Goal: Task Accomplishment & Management: Use online tool/utility

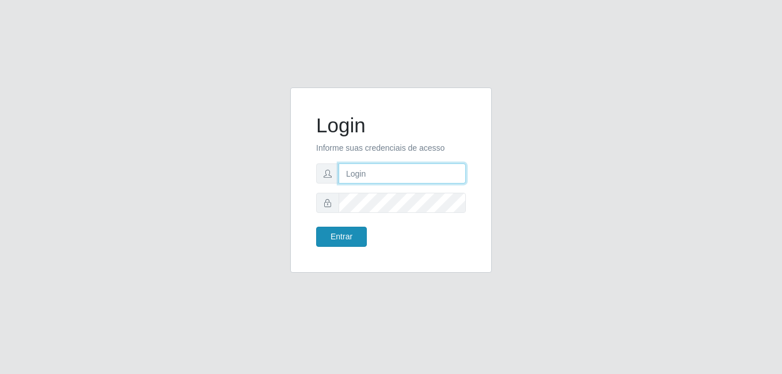
type input "anselmo@B8"
click at [343, 238] on button "Entrar" at bounding box center [341, 237] width 51 height 20
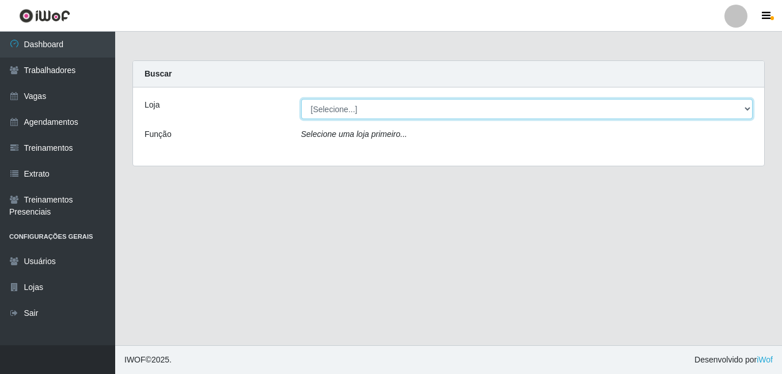
click at [357, 106] on select "[Selecione...] Bemais Supermercados - B8 [PERSON_NAME]" at bounding box center [527, 109] width 452 height 20
select select "413"
click at [301, 99] on select "[Selecione...] Bemais Supermercados - B8 [PERSON_NAME]" at bounding box center [527, 109] width 452 height 20
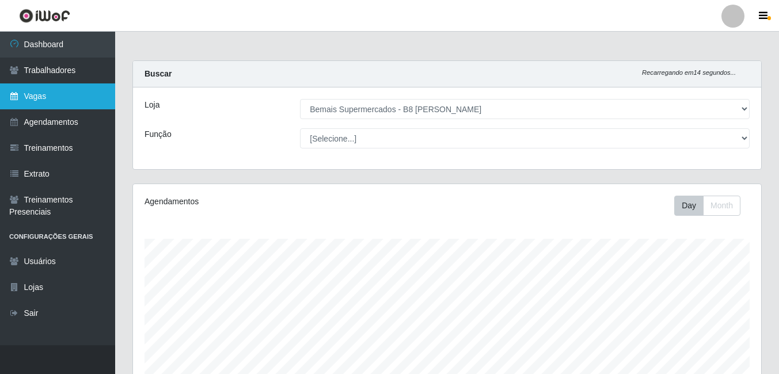
click at [51, 96] on link "Vagas" at bounding box center [57, 96] width 115 height 26
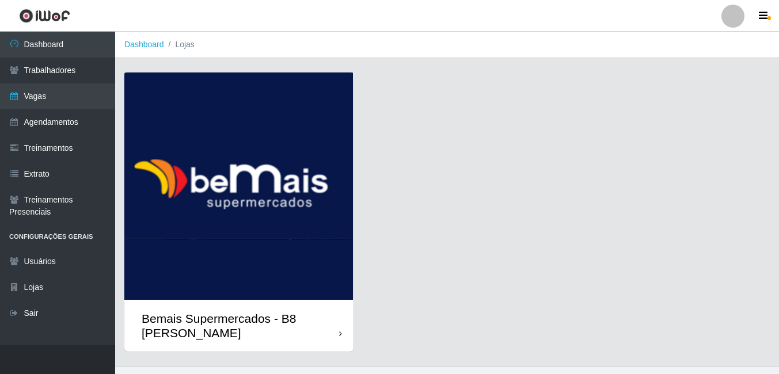
click at [255, 184] on img at bounding box center [238, 186] width 229 height 227
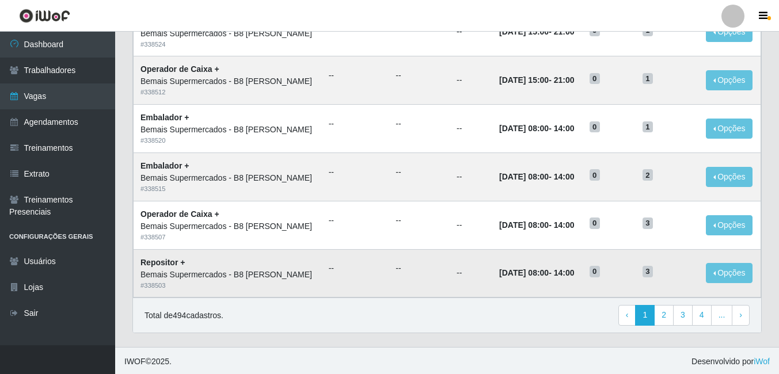
scroll to position [602, 0]
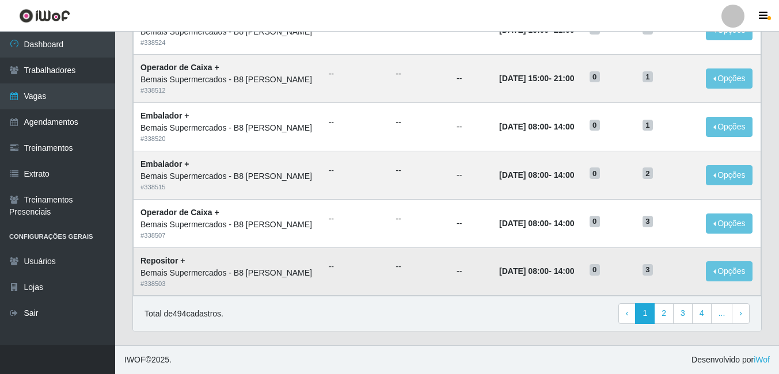
click at [401, 287] on td "--" at bounding box center [419, 272] width 61 height 48
click at [667, 317] on link "2" at bounding box center [664, 313] width 20 height 21
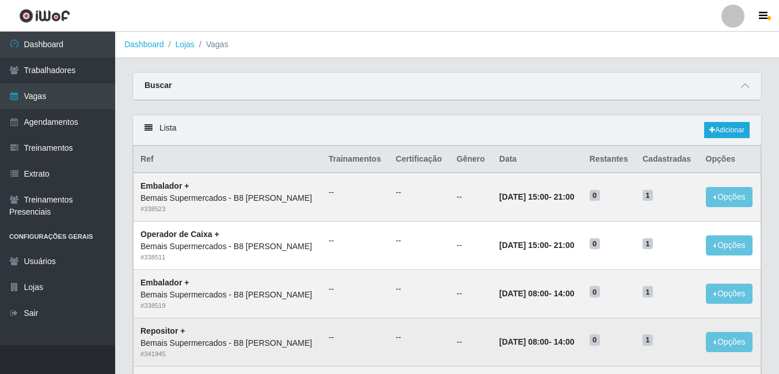
click at [561, 360] on td "[DATE] 08:00 - 14:00" at bounding box center [537, 342] width 90 height 48
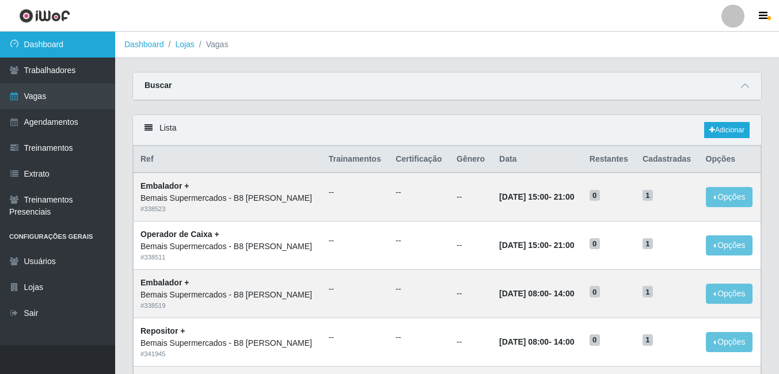
click at [46, 43] on link "Dashboard" at bounding box center [57, 45] width 115 height 26
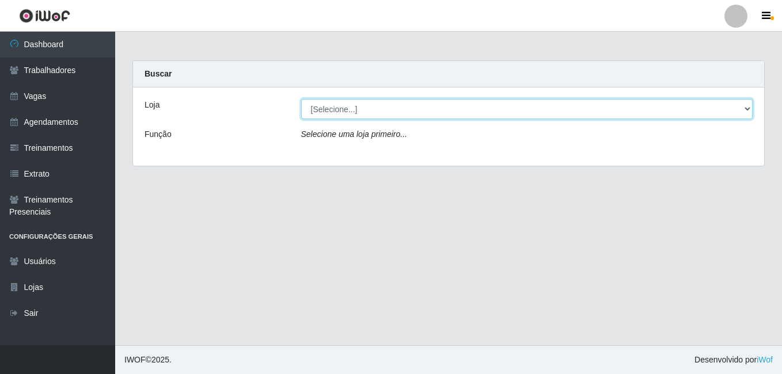
click at [511, 109] on select "[Selecione...] Bemais Supermercados - B8 [PERSON_NAME]" at bounding box center [527, 109] width 452 height 20
select select "413"
click at [301, 99] on select "[Selecione...] Bemais Supermercados - B8 [PERSON_NAME]" at bounding box center [527, 109] width 452 height 20
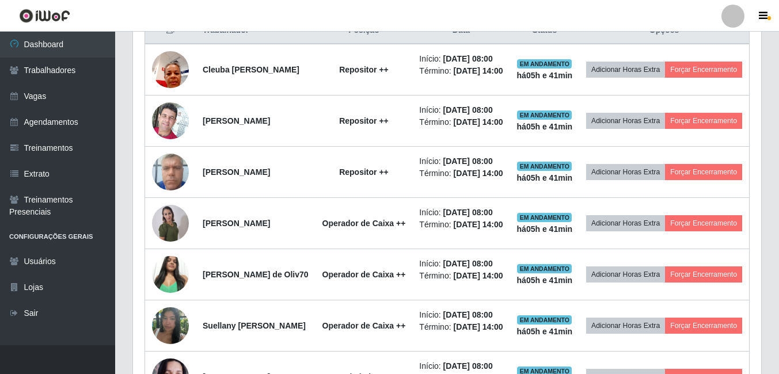
scroll to position [288, 0]
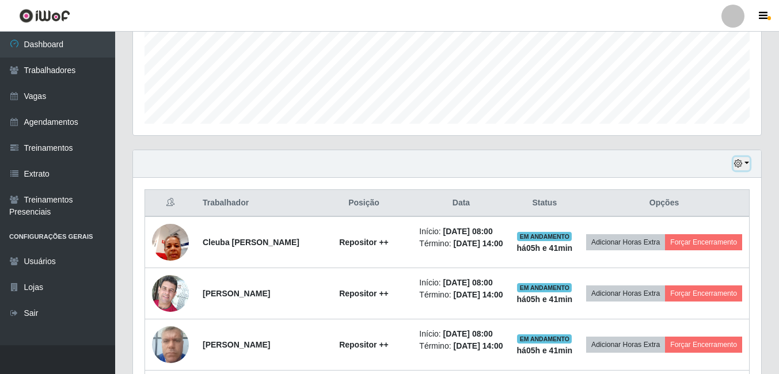
click at [744, 166] on button "button" at bounding box center [741, 163] width 16 height 13
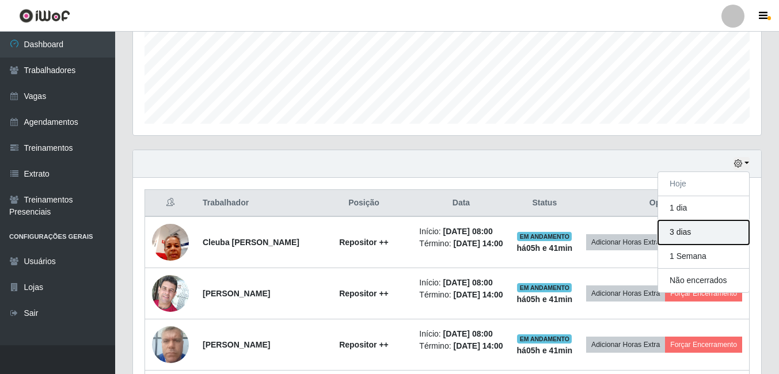
click at [693, 235] on button "3 dias" at bounding box center [703, 232] width 91 height 24
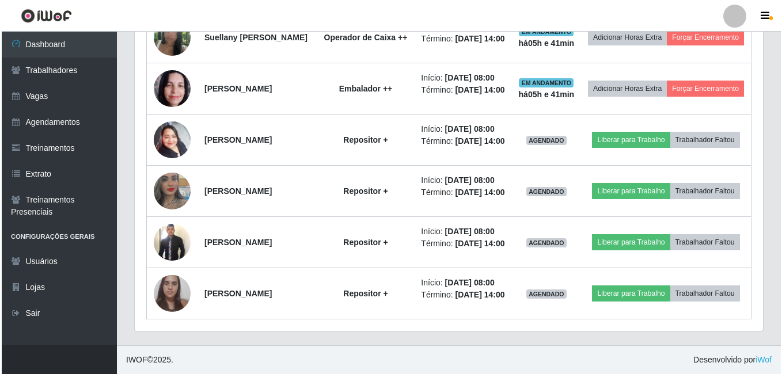
scroll to position [863, 0]
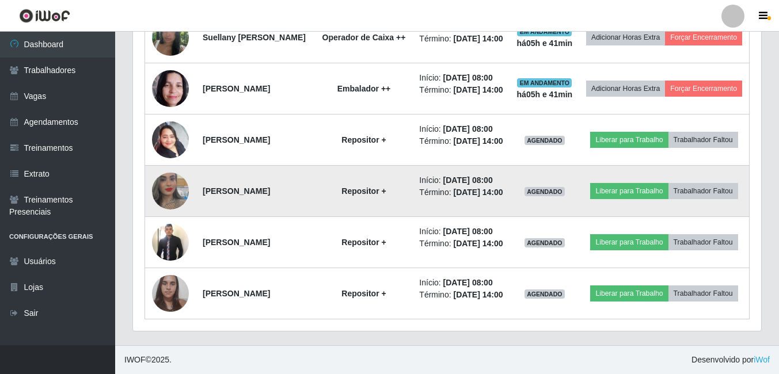
click at [161, 224] on img at bounding box center [170, 191] width 37 height 66
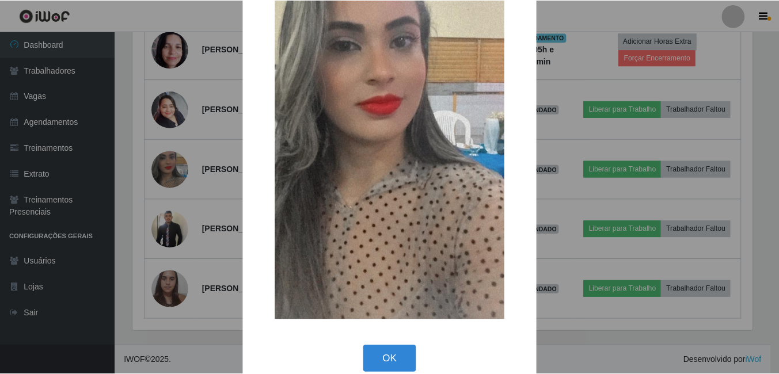
scroll to position [136, 0]
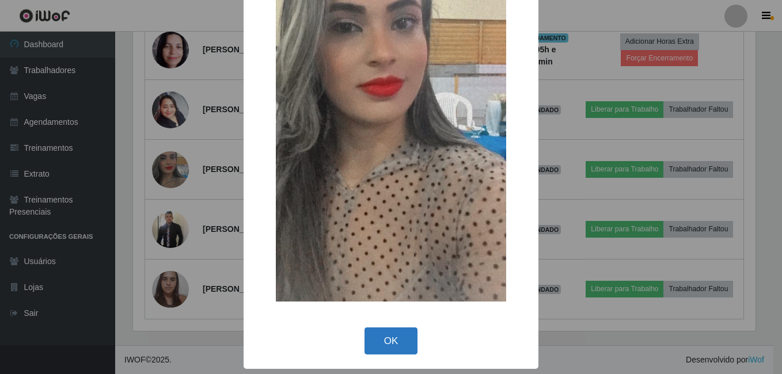
click at [388, 338] on button "OK" at bounding box center [391, 341] width 54 height 27
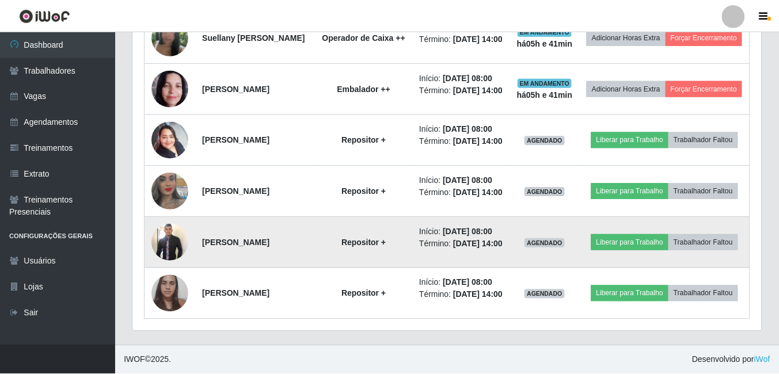
scroll to position [239, 628]
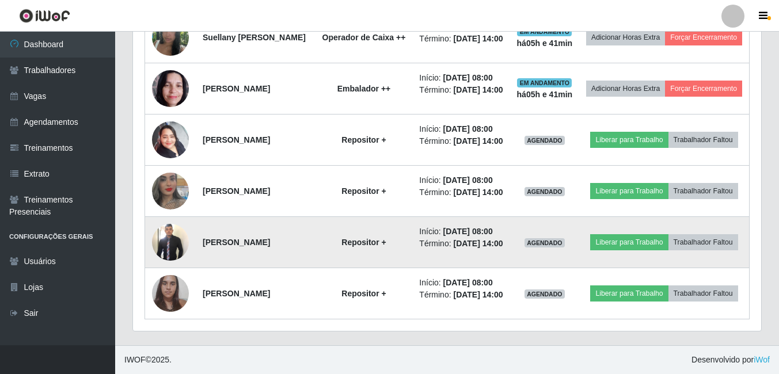
click at [170, 262] on img at bounding box center [170, 242] width 37 height 40
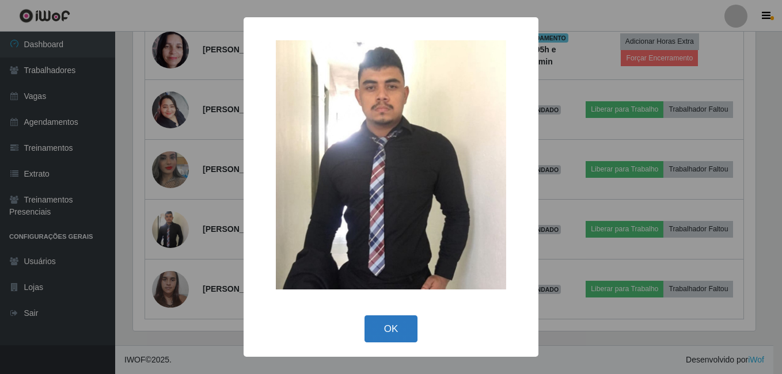
click at [383, 332] on button "OK" at bounding box center [391, 328] width 54 height 27
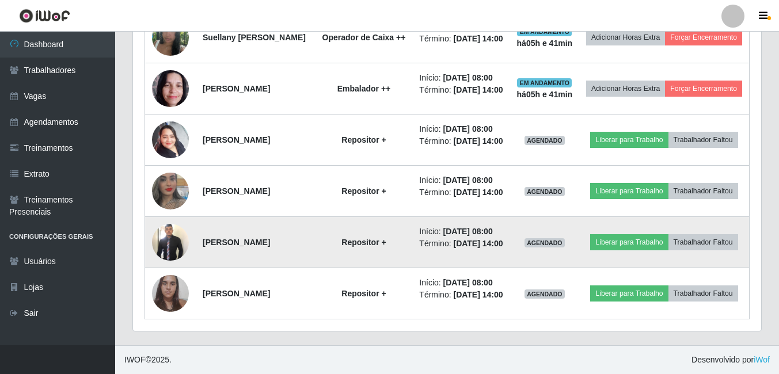
scroll to position [977, 0]
